Goal: Go to known website: Access a specific website the user already knows

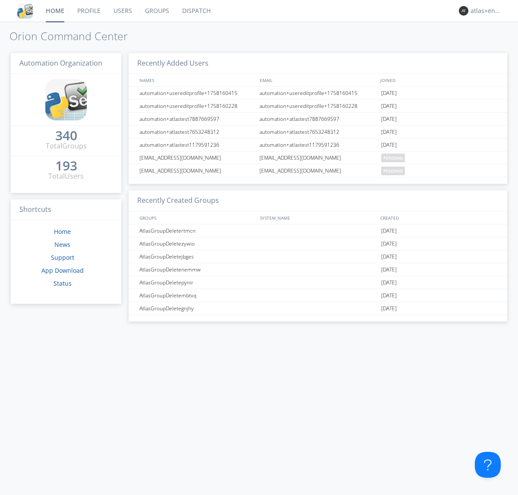
click at [195, 11] on link "Dispatch" at bounding box center [196, 11] width 41 height 22
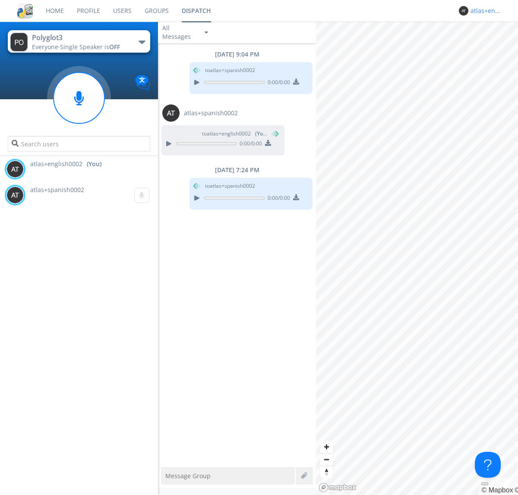
click at [484, 11] on div "atlas+english0002" at bounding box center [486, 10] width 32 height 9
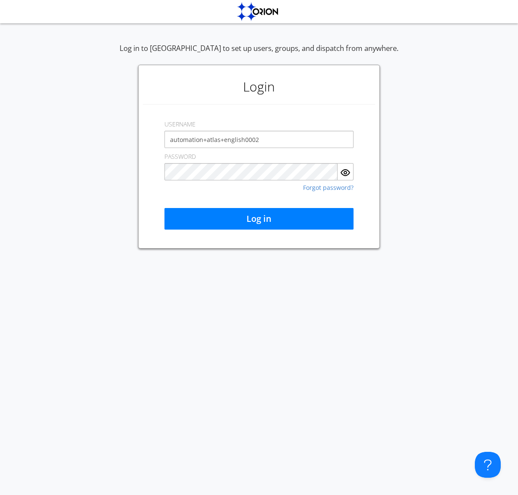
type input "automation+atlas+english0002"
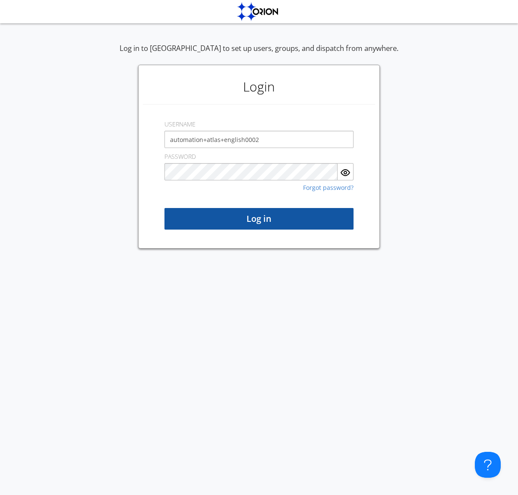
click at [259, 219] on button "Log in" at bounding box center [258, 219] width 189 height 22
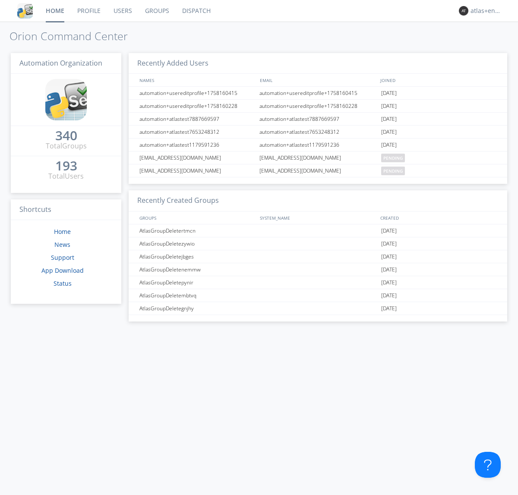
click at [195, 11] on link "Dispatch" at bounding box center [196, 11] width 41 height 22
